Goal: Obtain resource: Download file/media

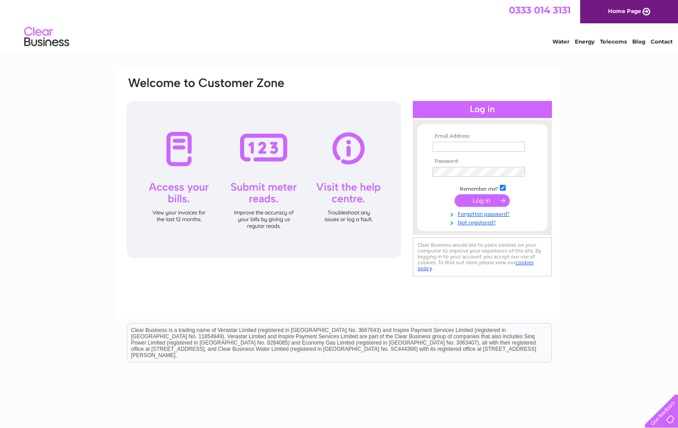
click at [435, 147] on input "text" at bounding box center [479, 147] width 92 height 10
click at [453, 150] on input "text" at bounding box center [479, 147] width 93 height 11
type input "invoices@storagevault.com"
click at [455, 195] on input "submit" at bounding box center [482, 201] width 55 height 13
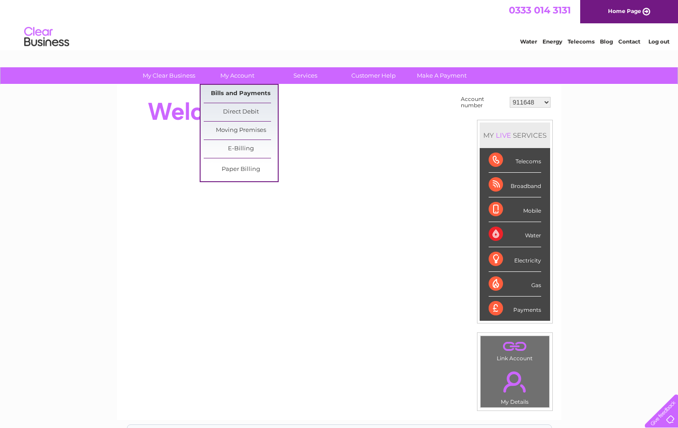
click at [227, 92] on link "Bills and Payments" at bounding box center [241, 94] width 74 height 18
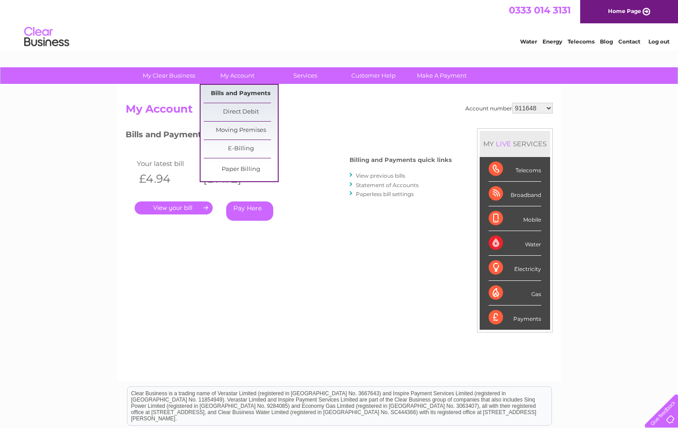
click at [232, 95] on link "Bills and Payments" at bounding box center [241, 94] width 74 height 18
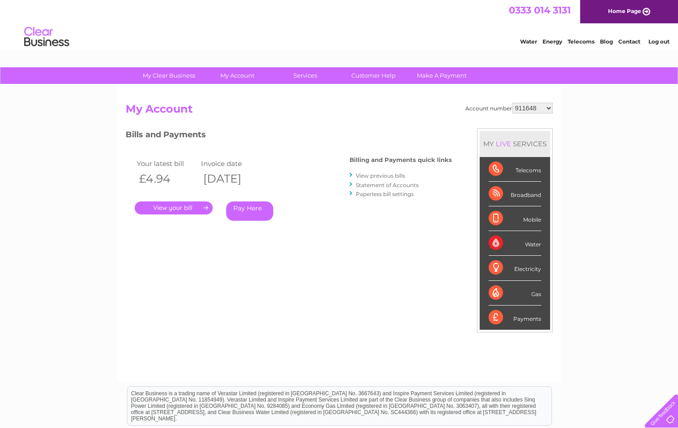
click at [549, 108] on select "911648 975946 979041 980046 990352 990353 990356 990361 997232 1080773 1081707 …" at bounding box center [532, 108] width 41 height 11
click at [551, 108] on select "911648 975946 979041 980046 990352 990353 990356 990361 997232 1080773 1081707 …" at bounding box center [532, 108] width 41 height 11
click at [550, 107] on select "911648 975946 979041 980046 990352 990353 990356 990361 997232 1080773 1081707 …" at bounding box center [532, 108] width 41 height 11
select select "30267616"
click at [512, 103] on select "911648 975946 979041 980046 990352 990353 990356 990361 997232 1080773 1081707 …" at bounding box center [532, 108] width 41 height 11
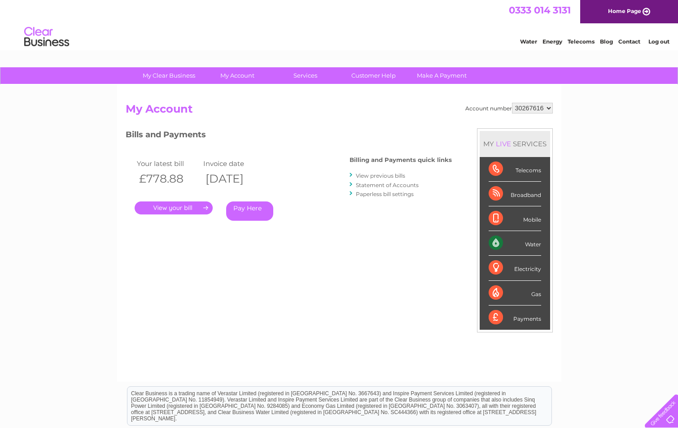
click at [173, 210] on link "." at bounding box center [174, 208] width 78 height 13
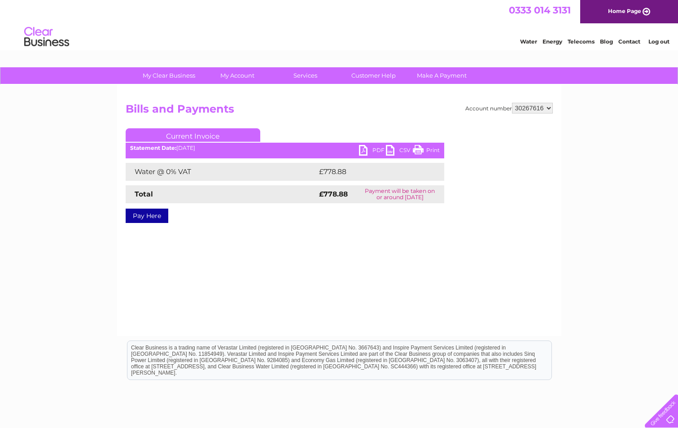
click at [369, 148] on link "PDF" at bounding box center [372, 151] width 27 height 13
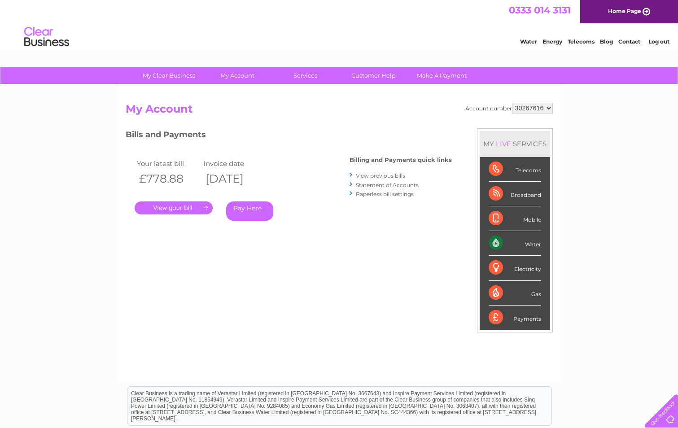
click at [380, 176] on link "View previous bills" at bounding box center [380, 175] width 49 height 7
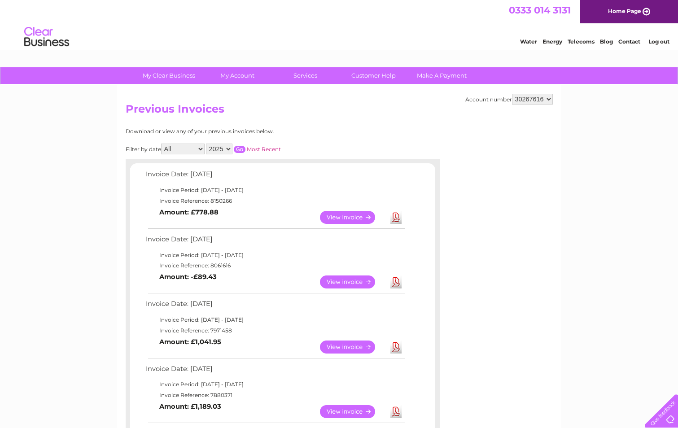
click at [335, 280] on link "View" at bounding box center [353, 282] width 66 height 13
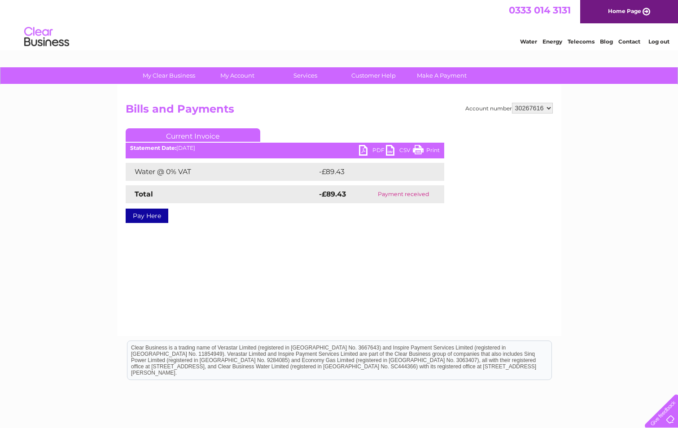
click at [376, 149] on link "PDF" at bounding box center [372, 151] width 27 height 13
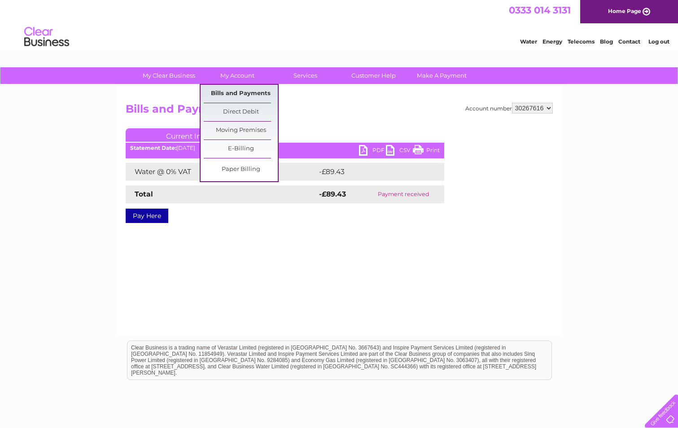
click at [238, 91] on link "Bills and Payments" at bounding box center [241, 94] width 74 height 18
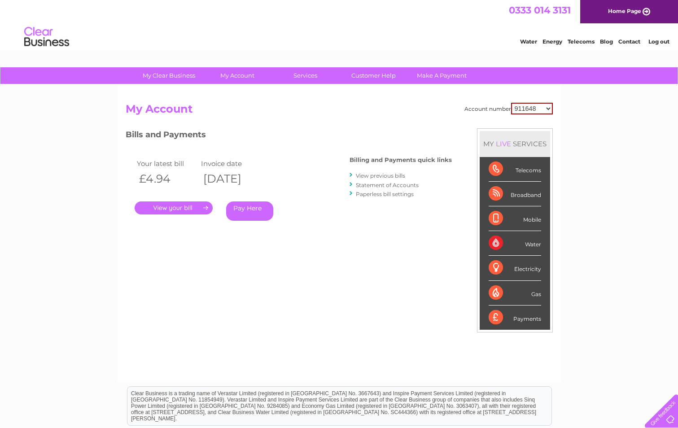
click at [549, 104] on select "911648 975946 979041 980046 990352 990353 990356 990361 997232 1080773 1081707 …" at bounding box center [532, 109] width 42 height 12
select select "30267616"
click at [511, 103] on select "911648 975946 979041 980046 990352 990353 990356 990361 997232 1080773 1081707 …" at bounding box center [532, 109] width 42 height 12
click at [393, 177] on link "View previous bills" at bounding box center [380, 175] width 49 height 7
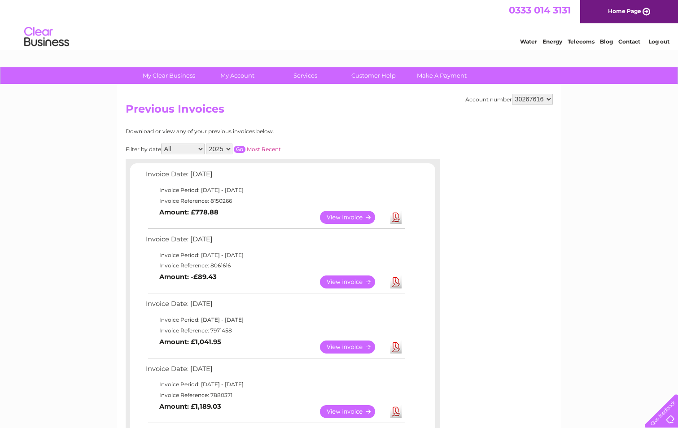
click at [355, 346] on link "View" at bounding box center [353, 347] width 66 height 13
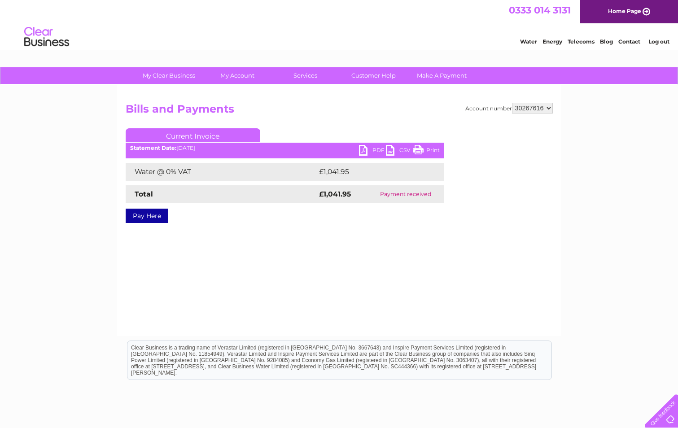
click at [376, 146] on link "PDF" at bounding box center [372, 151] width 27 height 13
